Goal: Check status: Check status

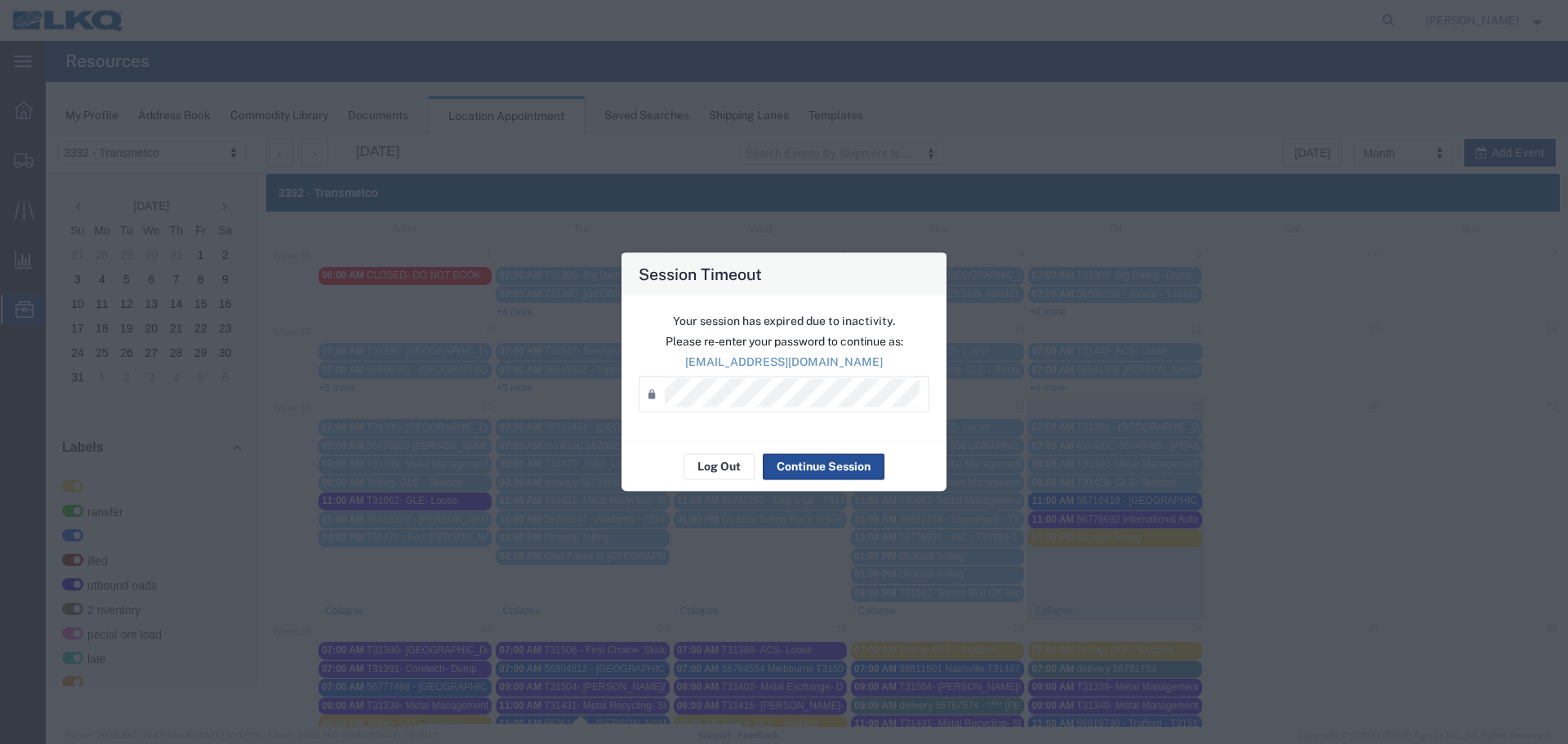
scroll to position [245, 0]
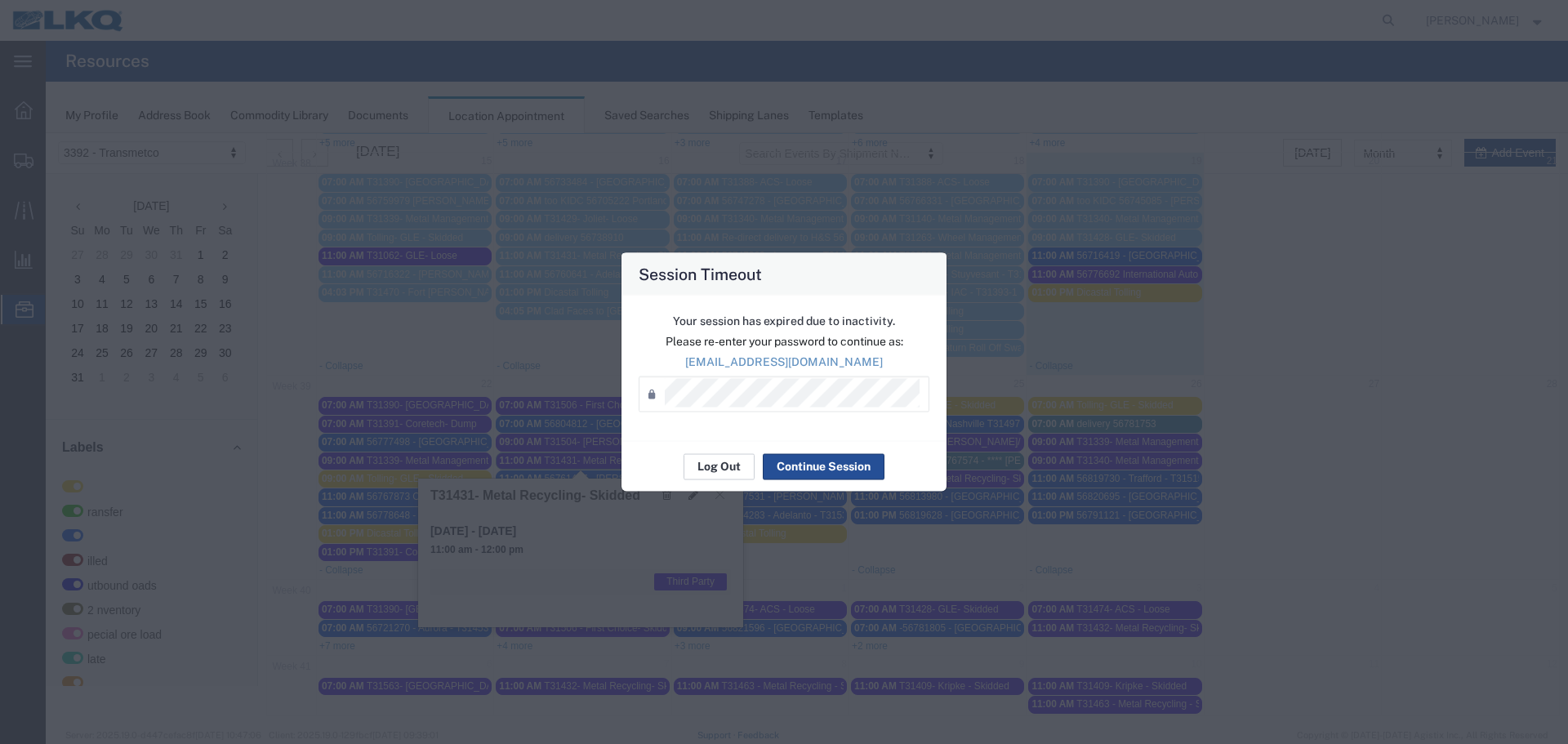
click at [717, 467] on button "Log Out" at bounding box center [719, 467] width 71 height 26
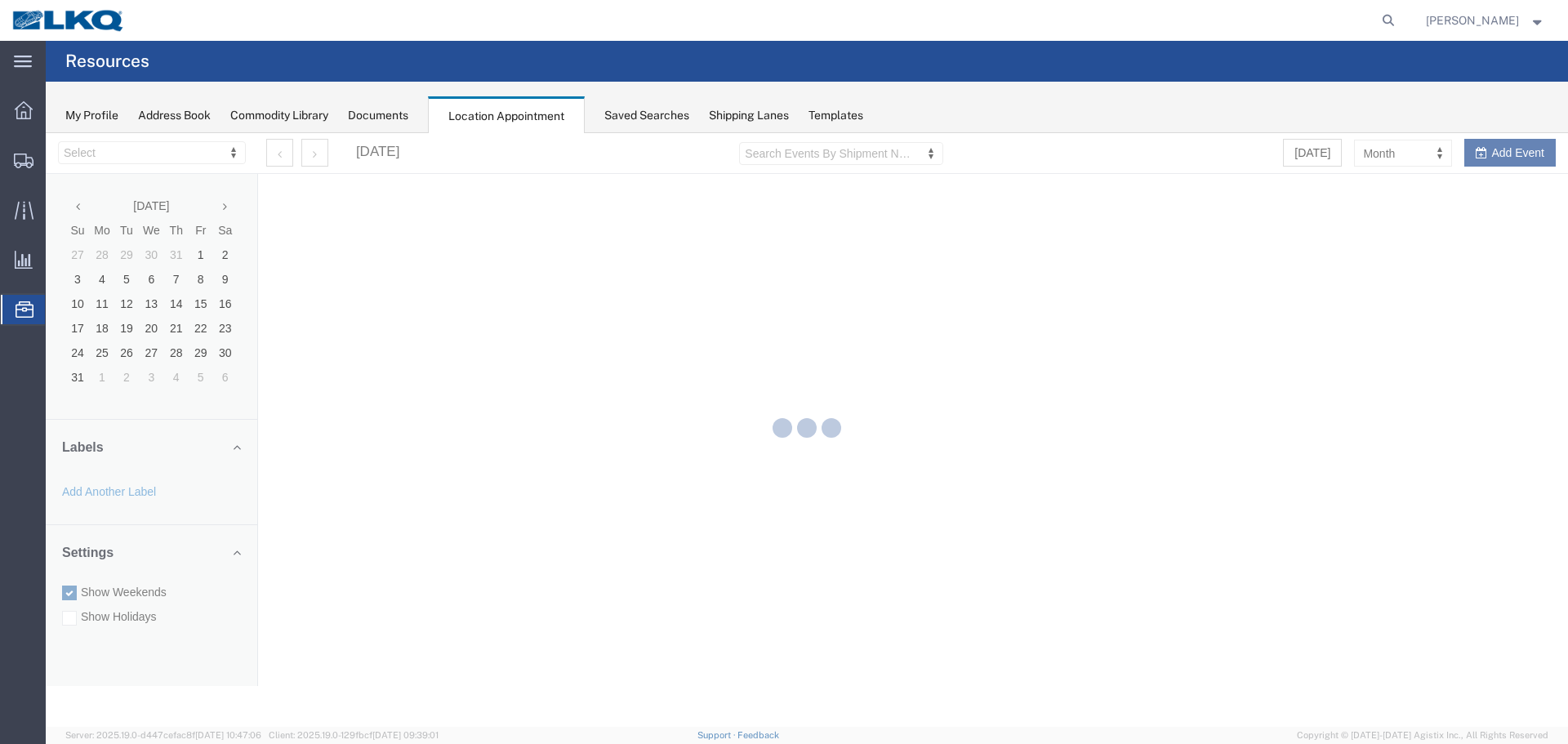
select select "28018"
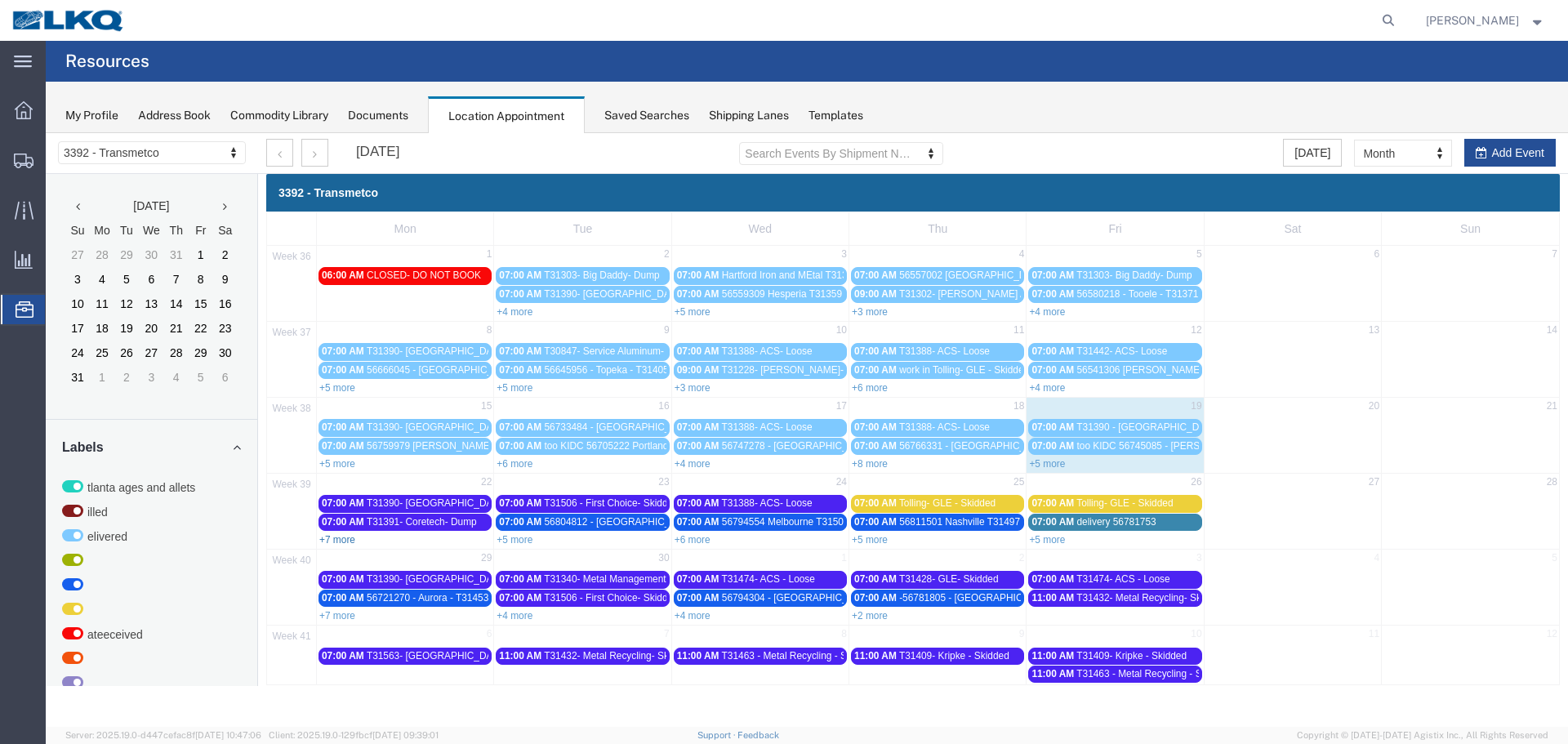
click at [338, 542] on link "+7 more" at bounding box center [337, 539] width 36 height 11
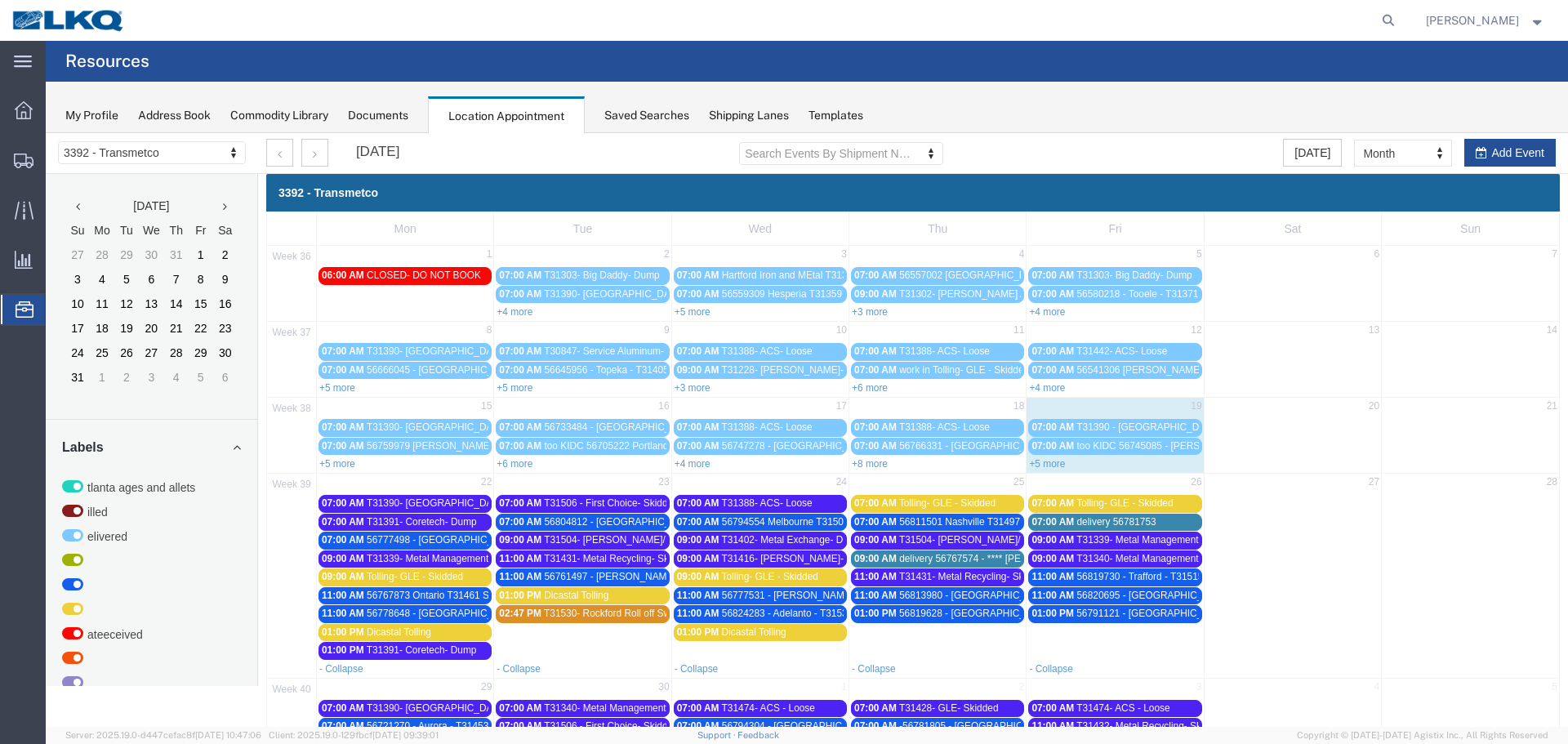
click at [445, 501] on span "T31390- [GEOGRAPHIC_DATA]- Loose" at bounding box center [453, 503] width 172 height 11
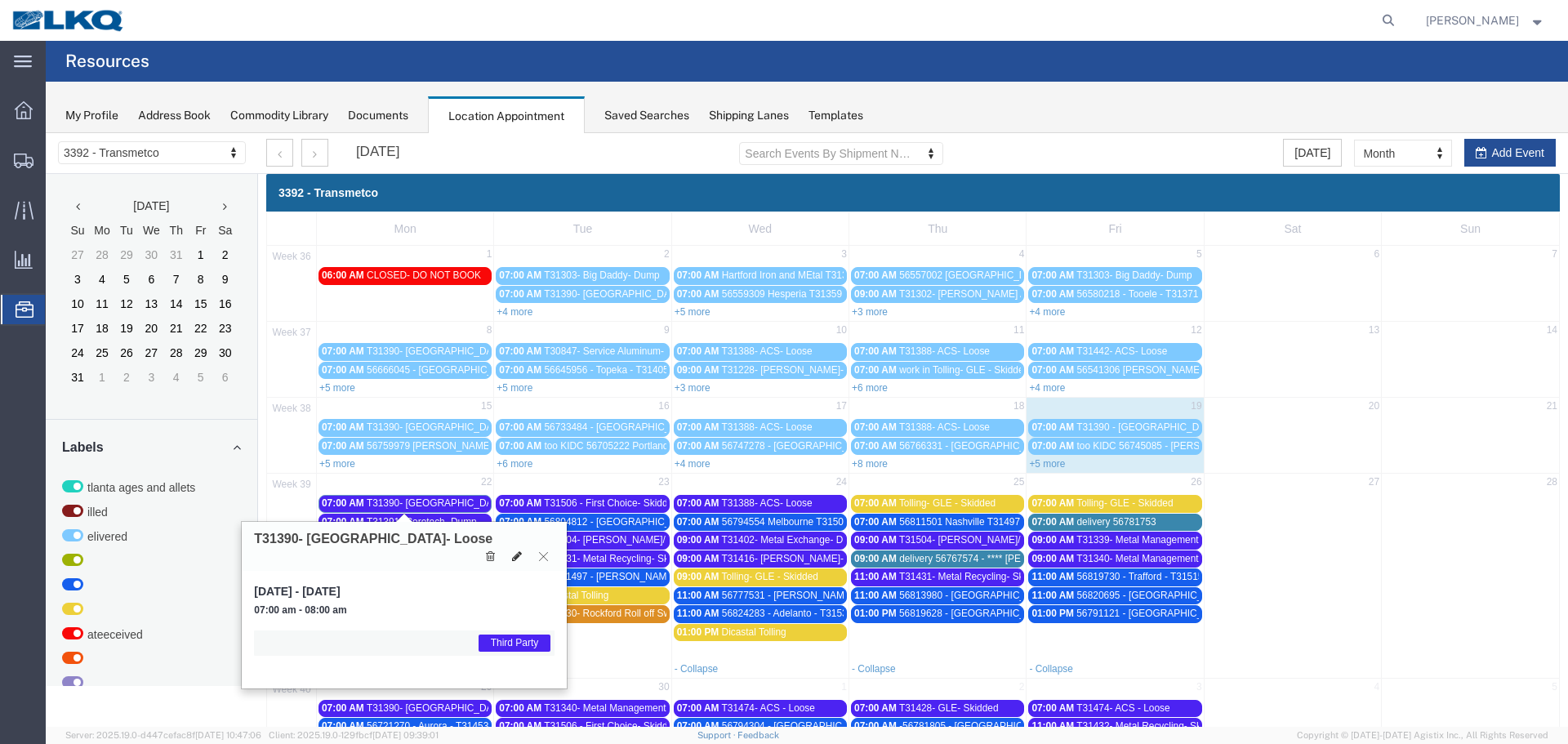
drag, startPoint x: 539, startPoint y: 538, endPoint x: 527, endPoint y: 542, distance: 12.6
click at [539, 551] on icon at bounding box center [543, 556] width 9 height 10
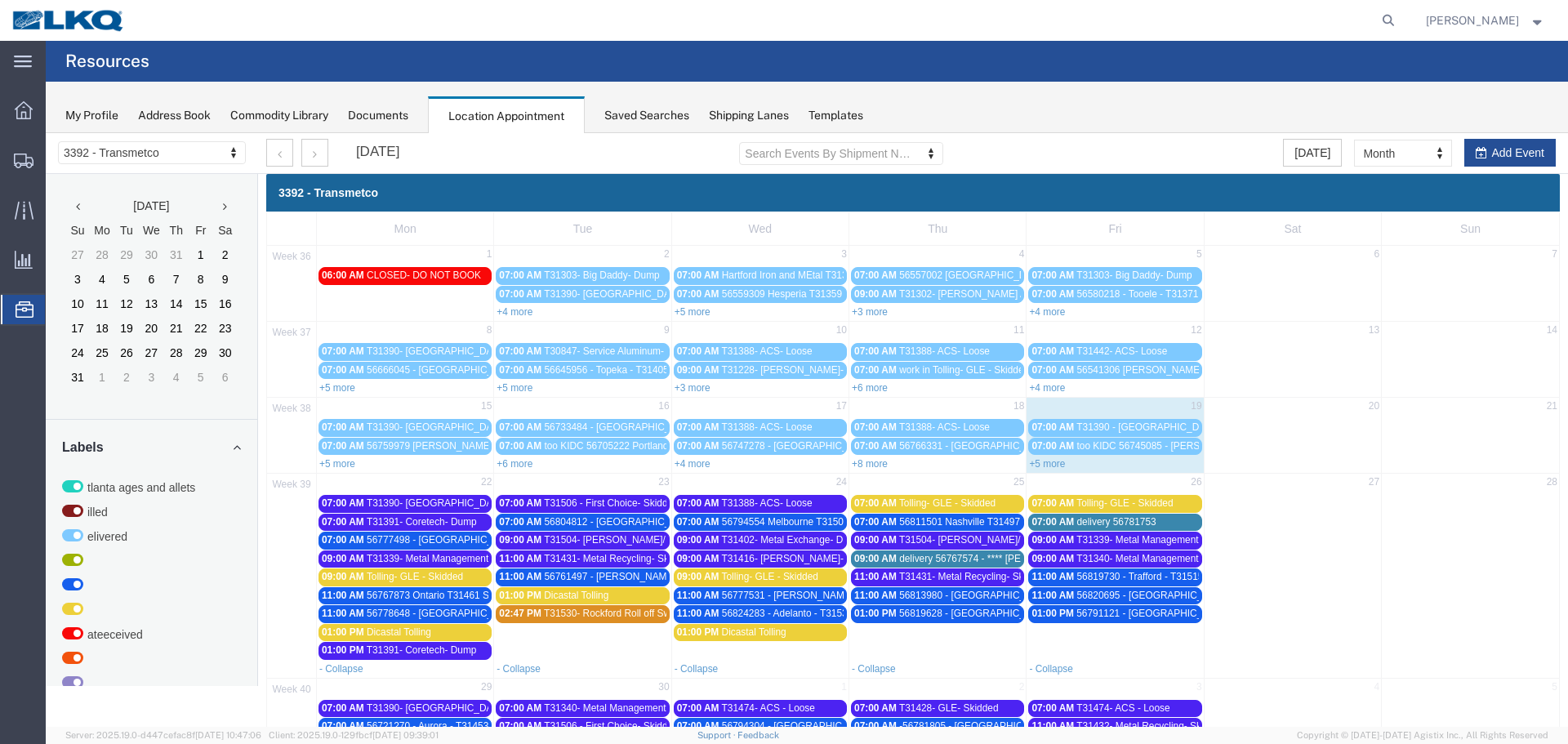
click at [468, 539] on span "56777498 - [GEOGRAPHIC_DATA] - T31491 - Palletized" at bounding box center [488, 539] width 245 height 11
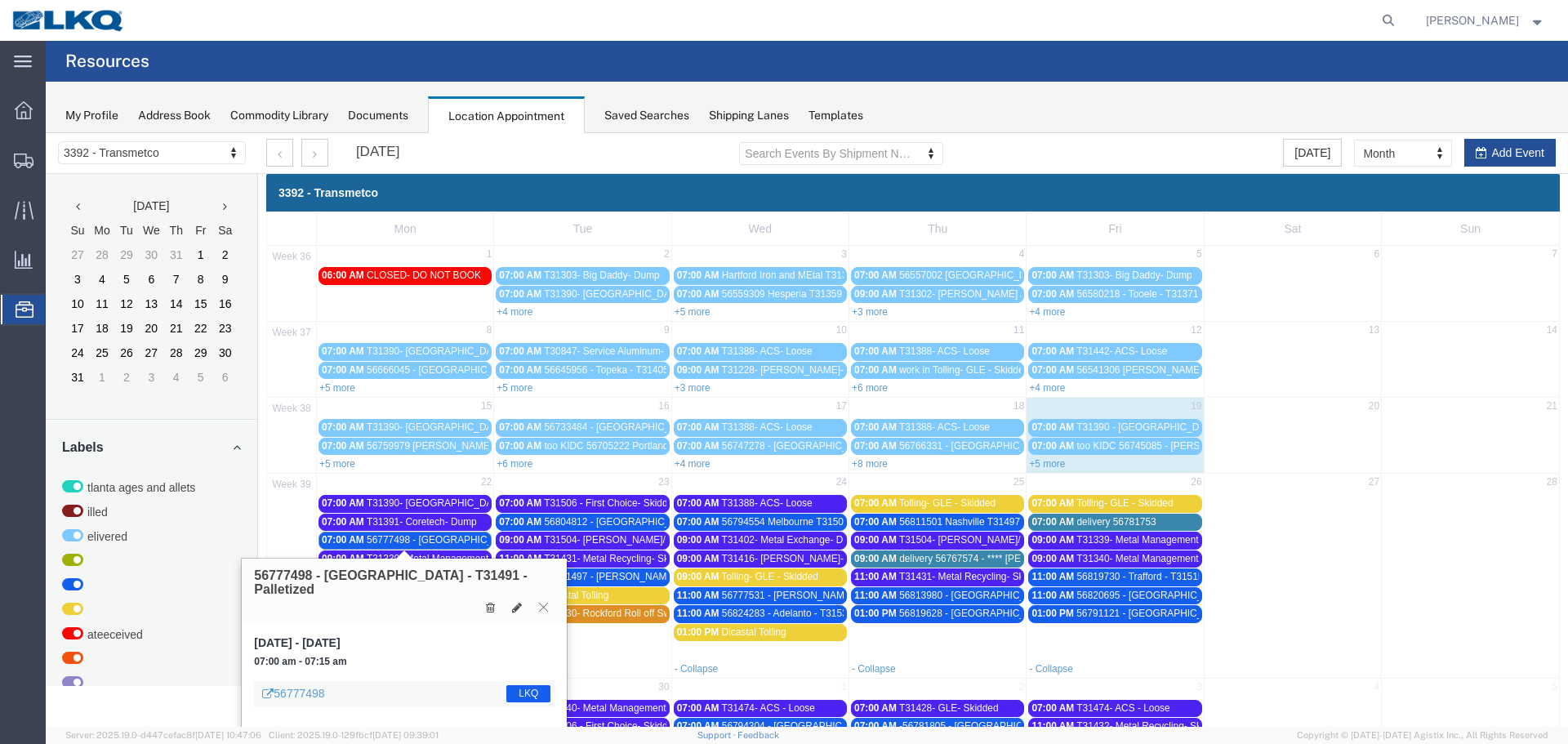
drag, startPoint x: 546, startPoint y: 591, endPoint x: 503, endPoint y: 585, distance: 43.4
click at [546, 602] on icon at bounding box center [543, 606] width 9 height 10
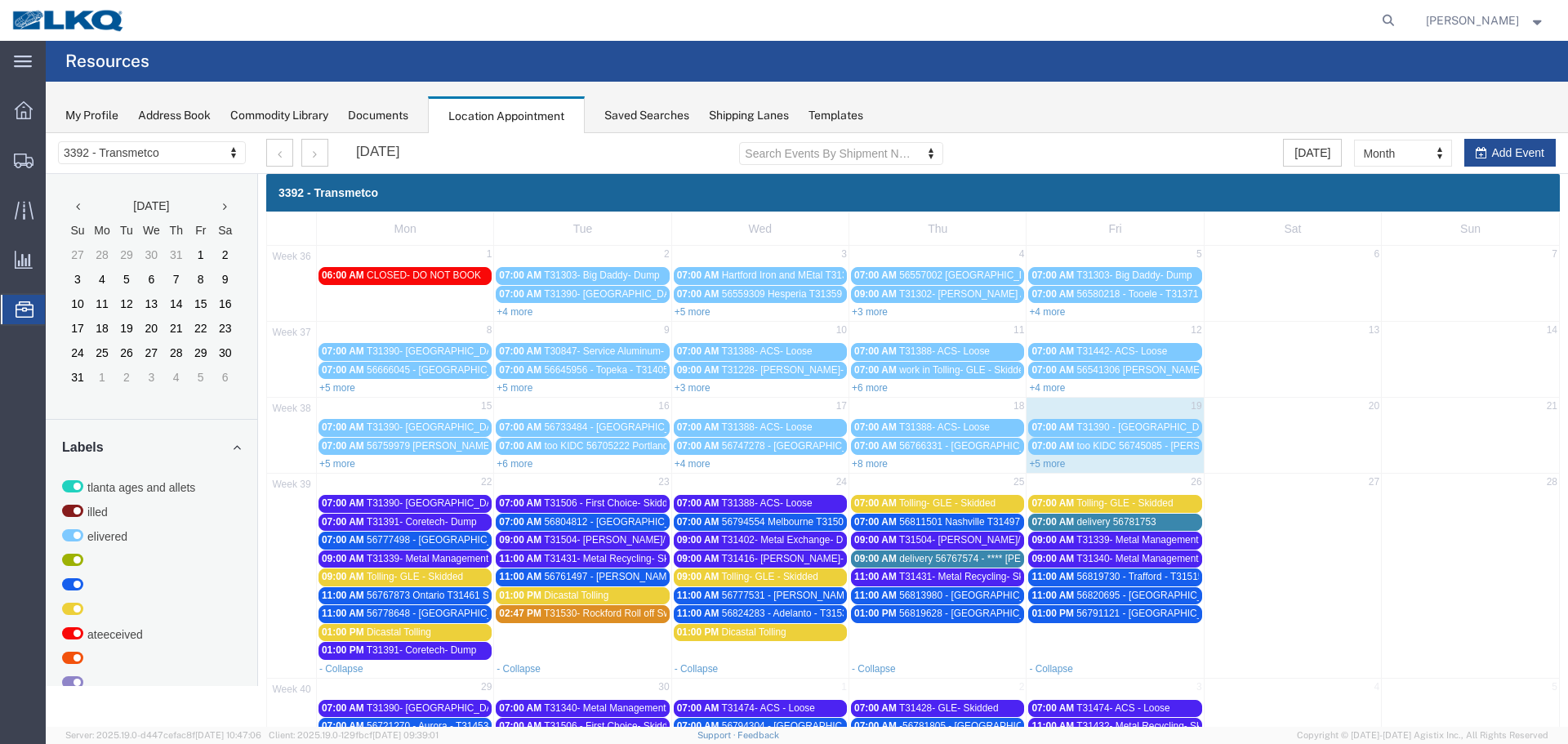
click at [474, 558] on span "T31339- Metal Management- Skidded" at bounding box center [448, 558] width 164 height 11
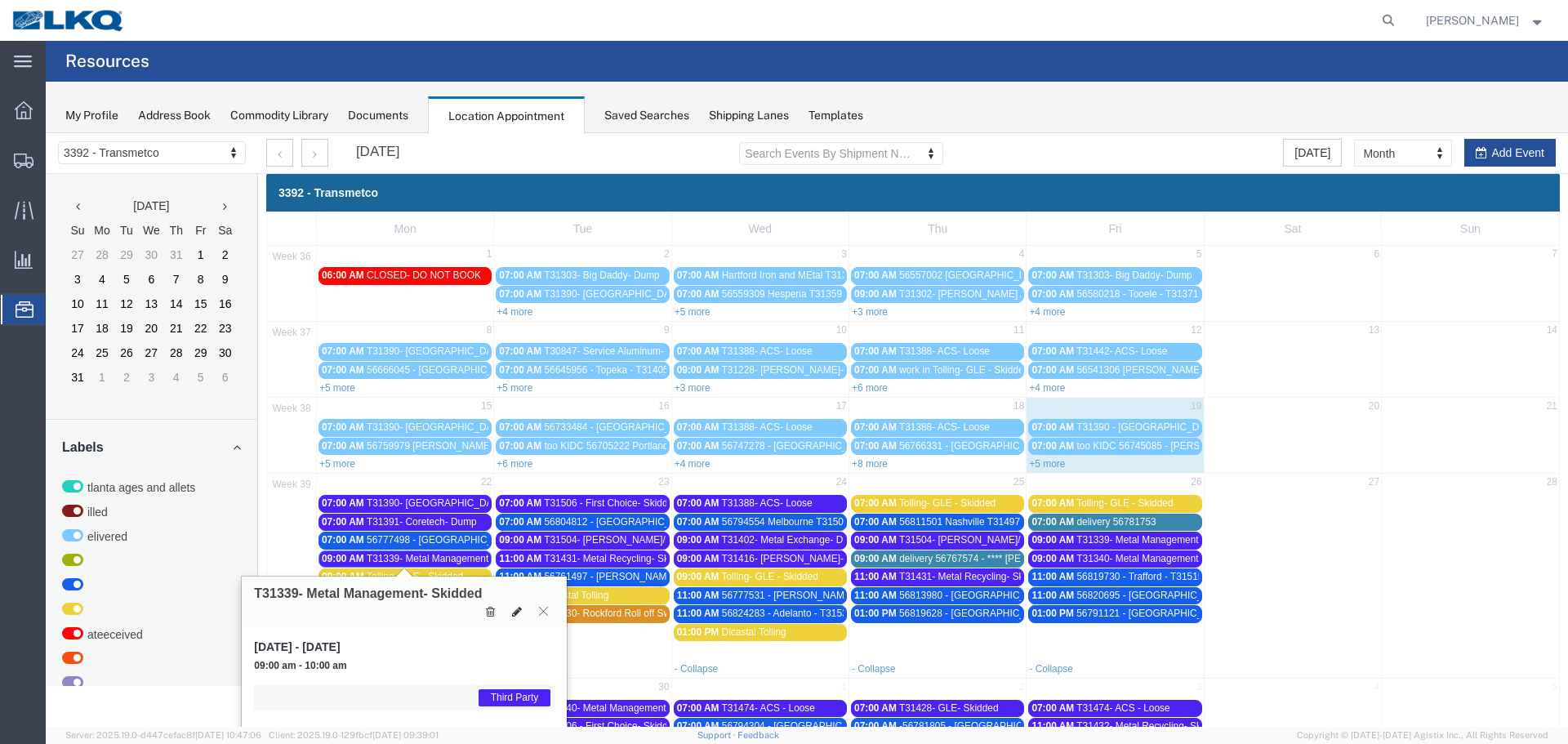
drag, startPoint x: 543, startPoint y: 611, endPoint x: 523, endPoint y: 613, distance: 20.1
click at [543, 610] on icon at bounding box center [543, 611] width 9 height 10
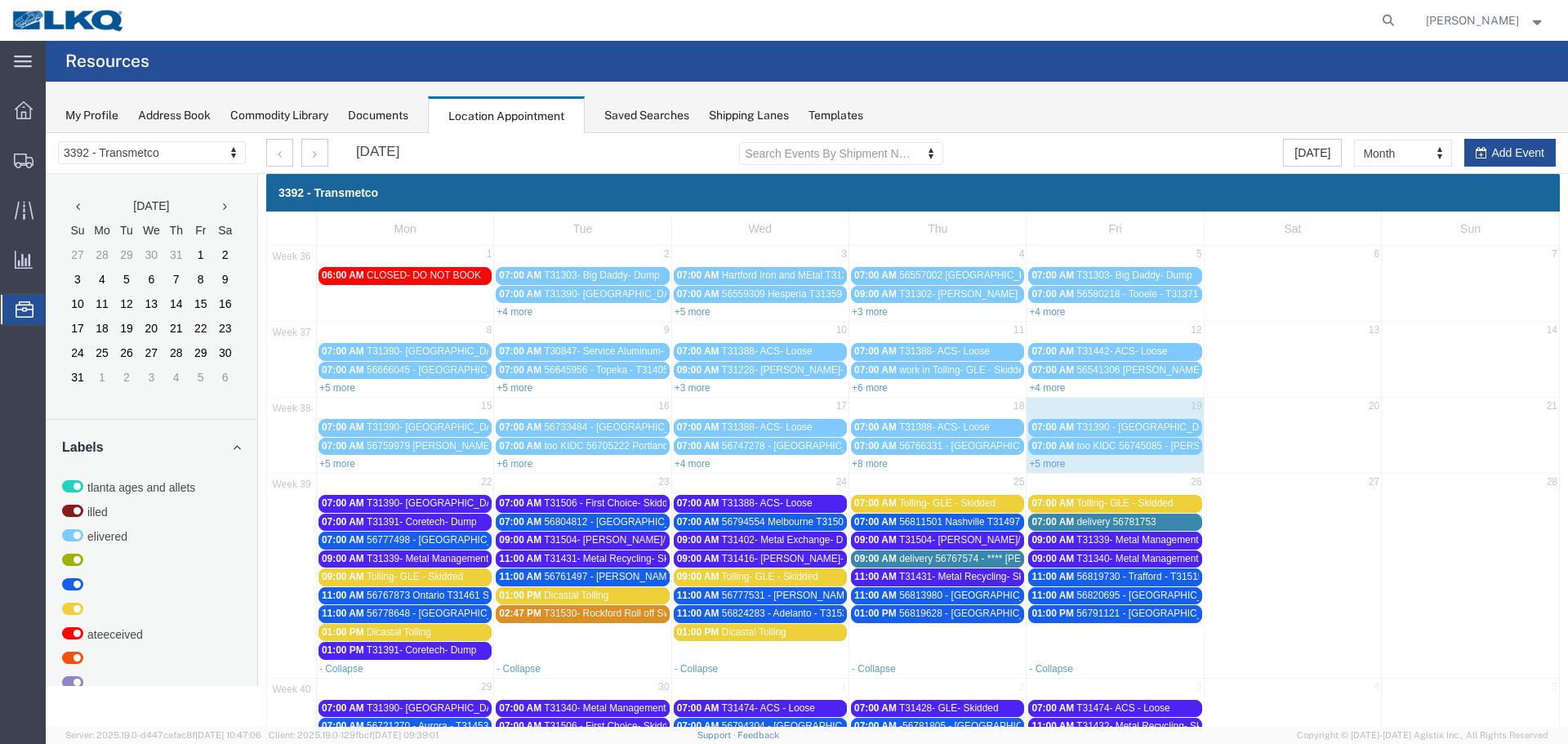
click at [454, 576] on span "Tolling- GLE - Skidded" at bounding box center [414, 577] width 97 height 11
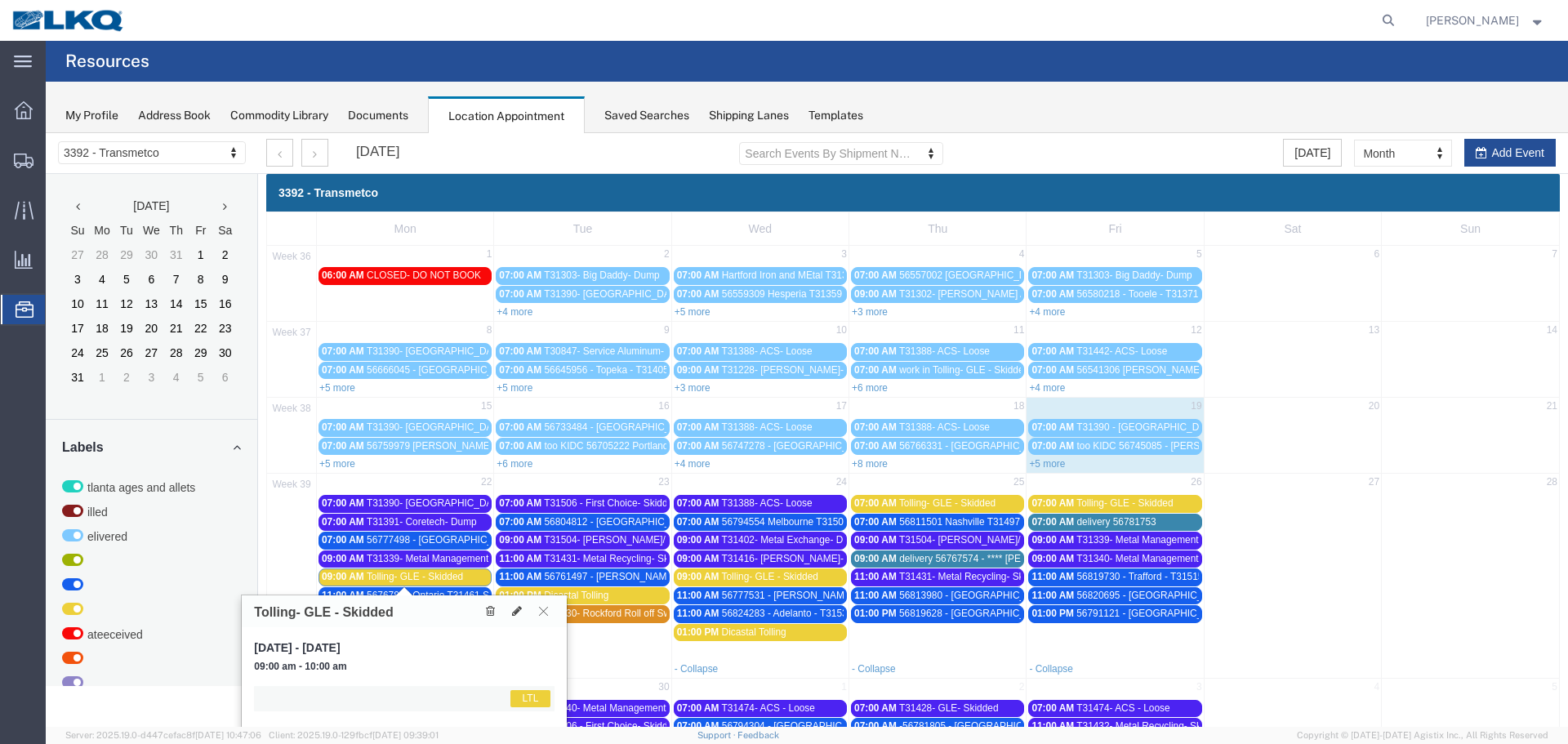
click at [540, 612] on icon at bounding box center [543, 611] width 9 height 10
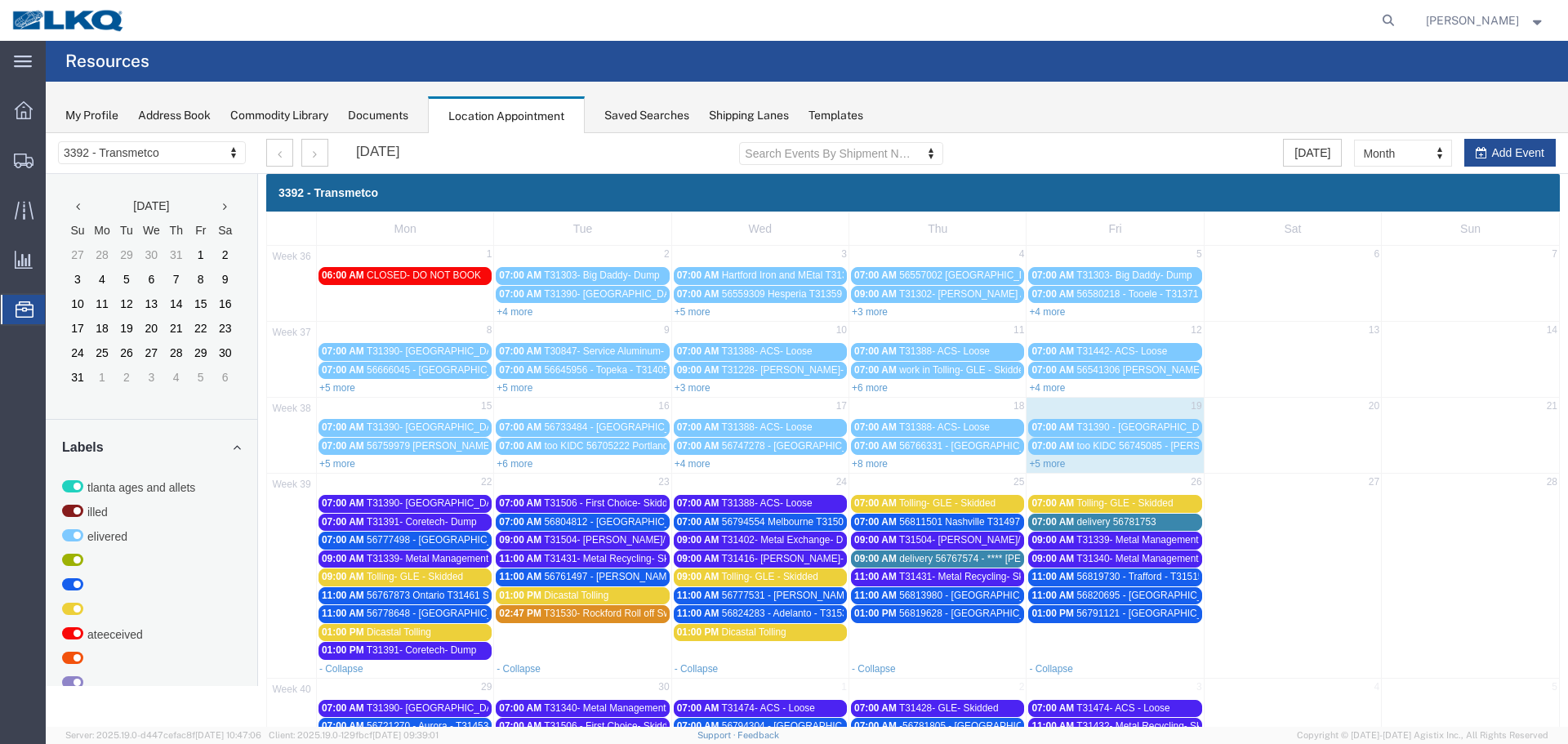
click at [465, 590] on span "56767873 Ontario T31461 Skidded" at bounding box center [442, 595] width 151 height 11
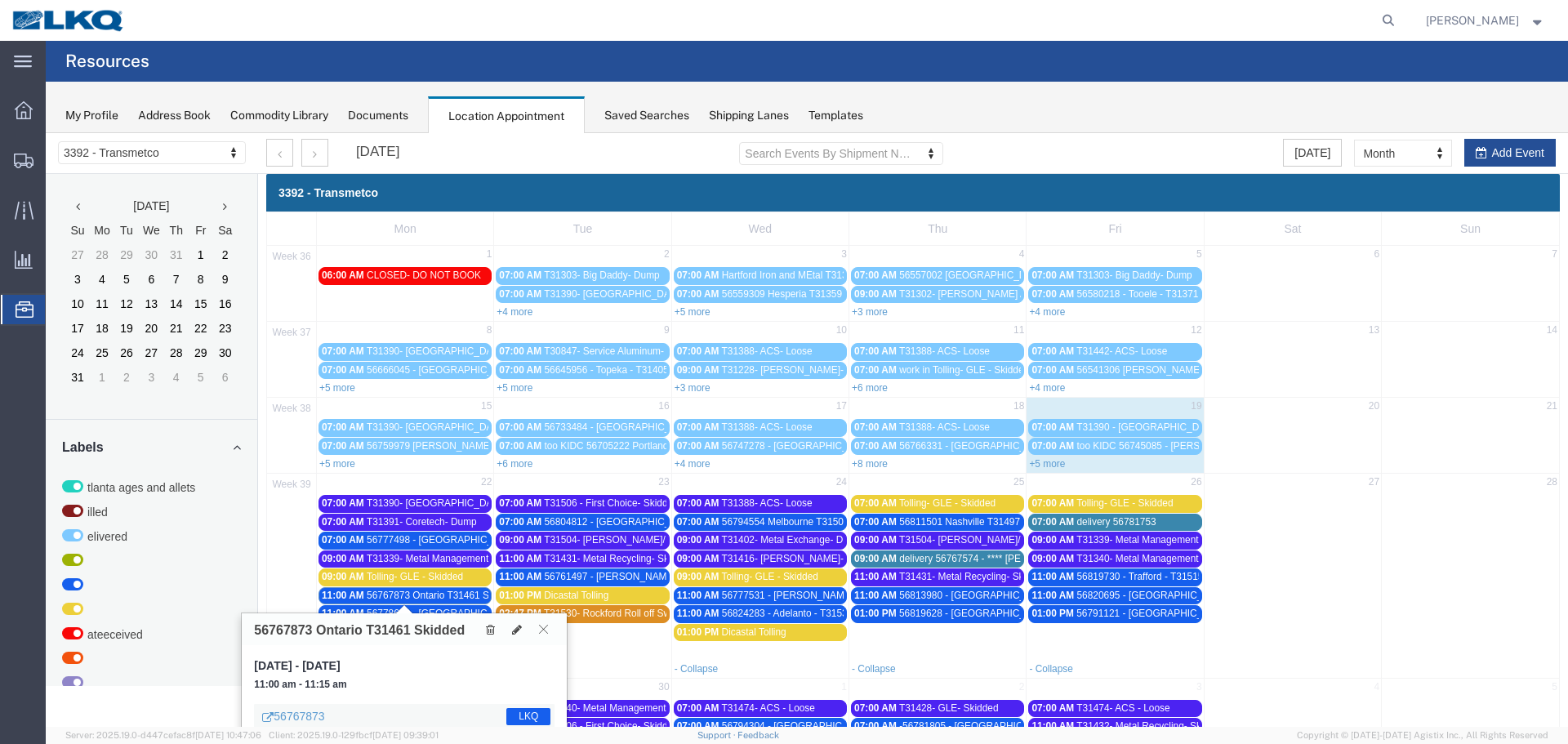
click at [542, 631] on icon at bounding box center [543, 629] width 9 height 10
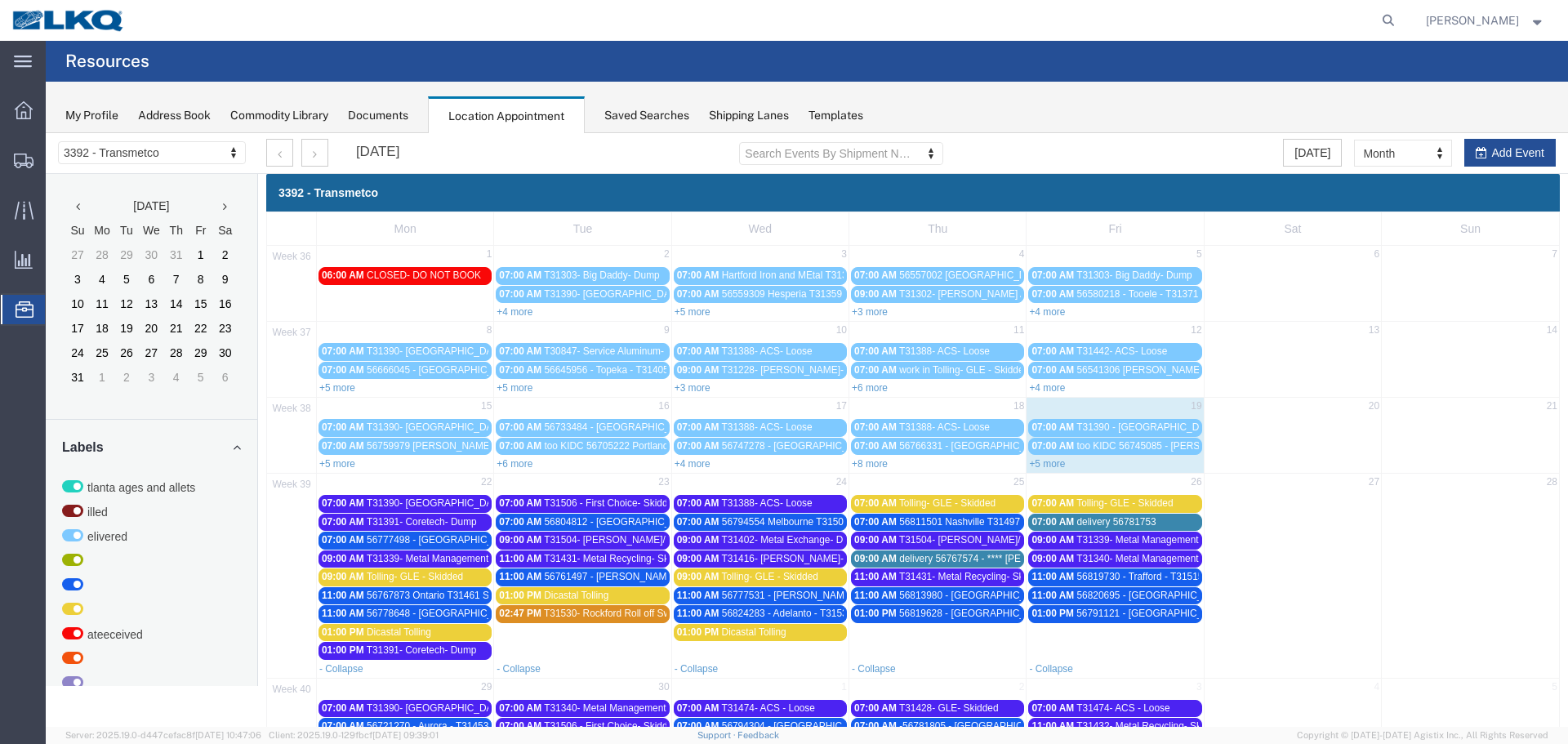
click at [466, 612] on span "56778648 - [GEOGRAPHIC_DATA] - T31446 - Palletized" at bounding box center [488, 613] width 245 height 11
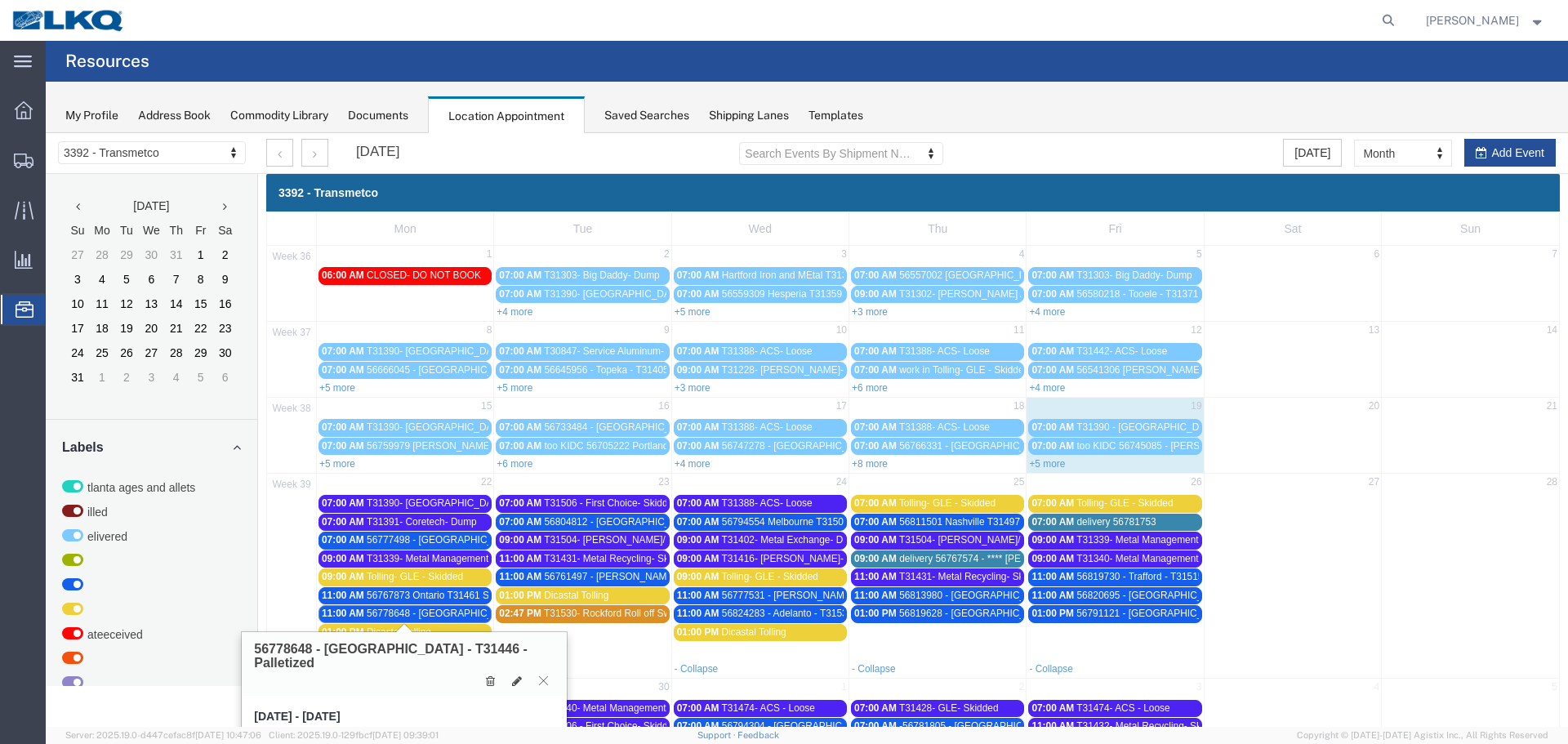
drag, startPoint x: 542, startPoint y: 672, endPoint x: 533, endPoint y: 669, distance: 9.5
click at [541, 673] on button at bounding box center [543, 681] width 22 height 16
